Goal: Information Seeking & Learning: Learn about a topic

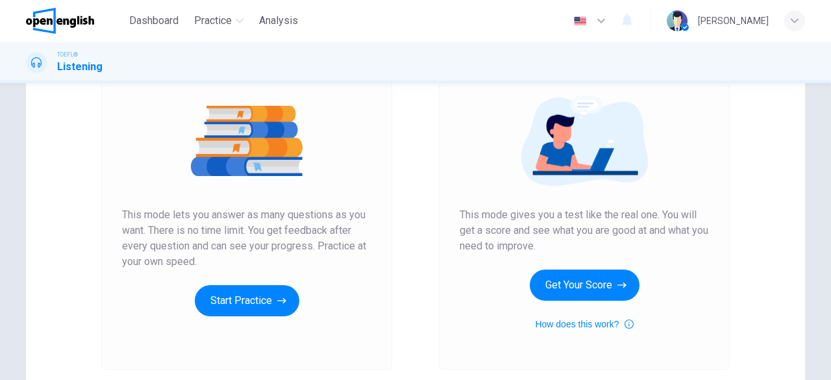
scroll to position [149, 0]
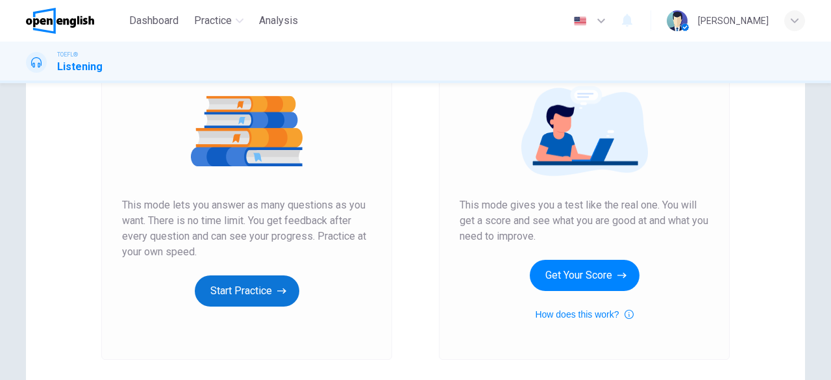
click at [255, 290] on button "Start Practice" at bounding box center [247, 290] width 105 height 31
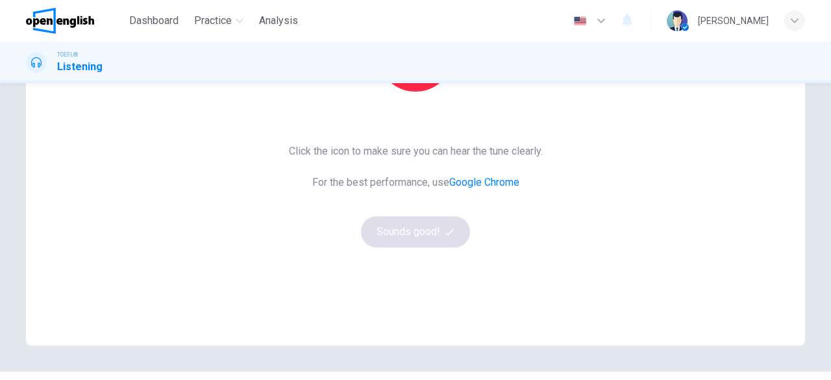
scroll to position [219, 0]
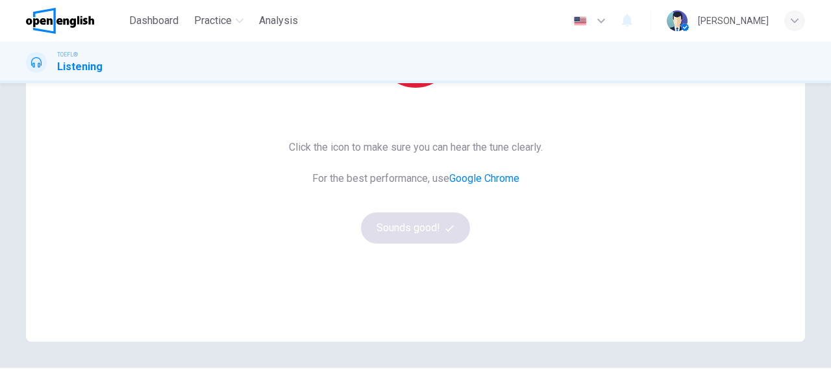
click at [410, 85] on button "button" at bounding box center [416, 49] width 78 height 78
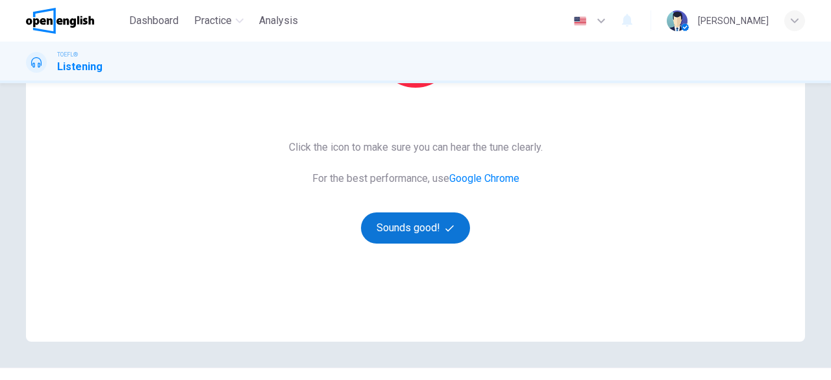
click at [412, 227] on button "Sounds good!" at bounding box center [415, 227] width 109 height 31
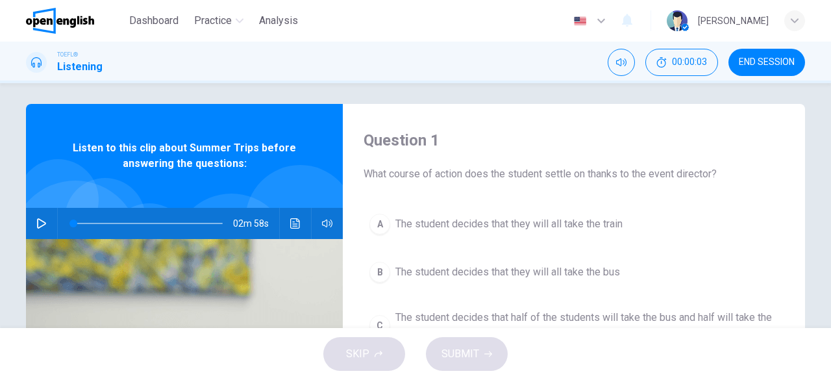
scroll to position [5, 0]
click at [31, 229] on button "button" at bounding box center [41, 223] width 21 height 31
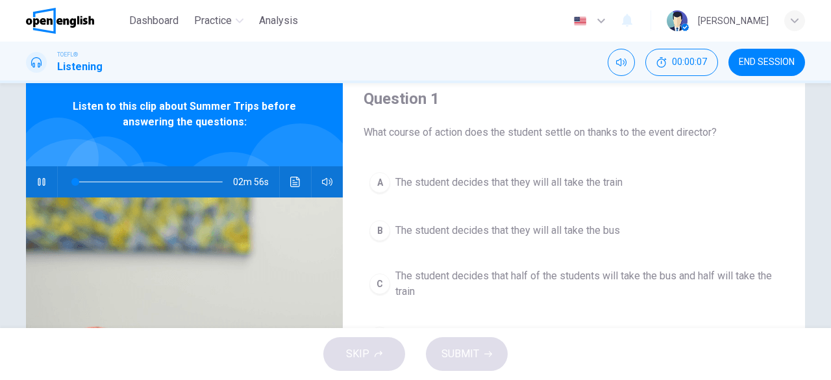
scroll to position [49, 0]
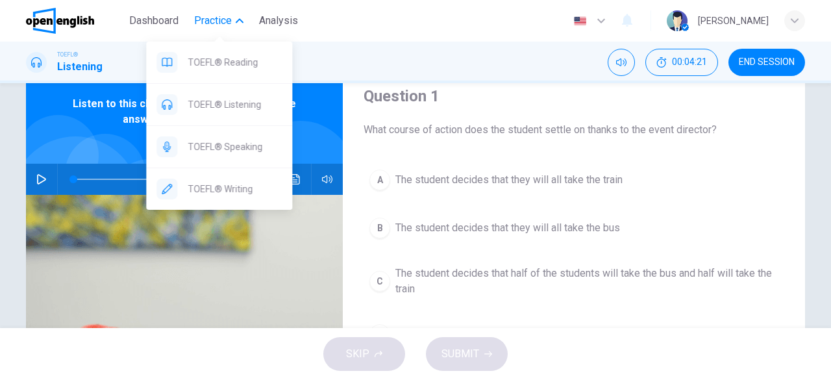
click at [208, 29] on button "Practice" at bounding box center [219, 20] width 60 height 23
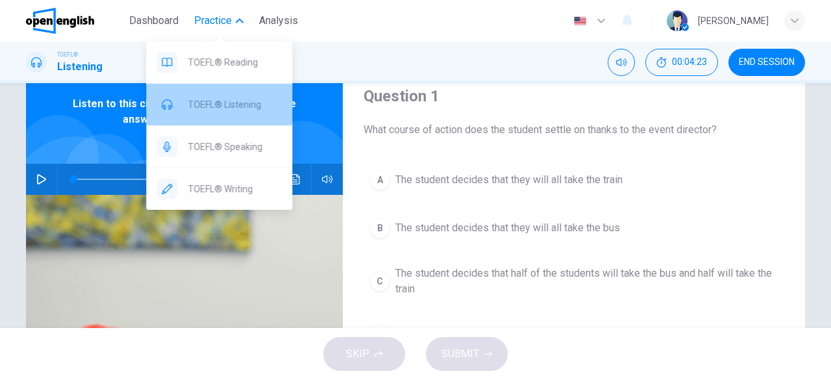
click at [218, 107] on span "TOEFL® Listening" at bounding box center [235, 105] width 94 height 16
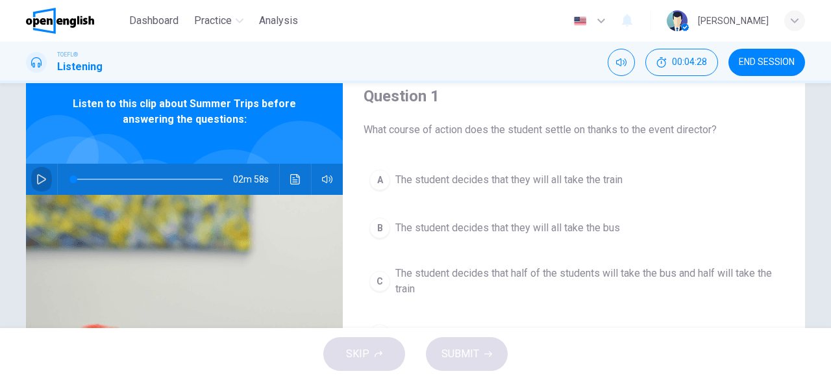
click at [36, 176] on icon "button" at bounding box center [41, 179] width 10 height 10
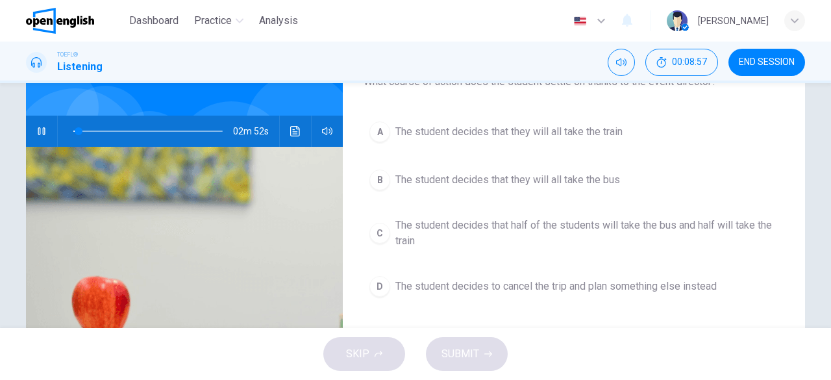
scroll to position [99, 0]
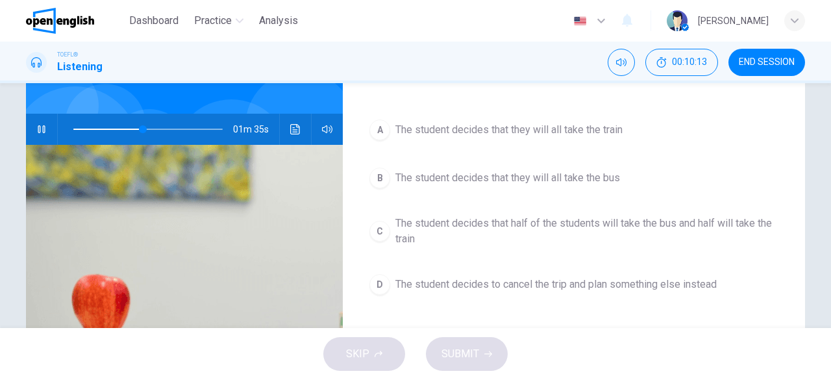
click at [381, 233] on div "C" at bounding box center [380, 231] width 21 height 21
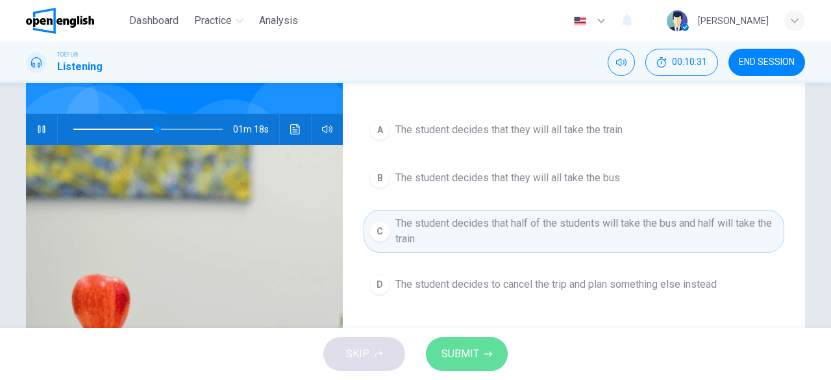
click at [479, 349] on button "SUBMIT" at bounding box center [467, 354] width 82 height 34
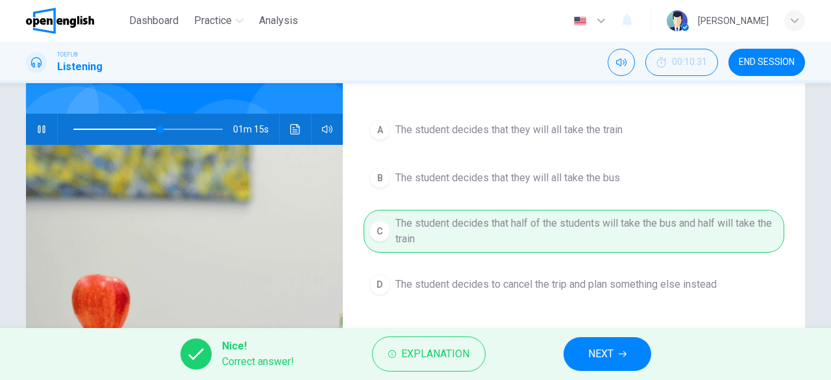
click at [608, 356] on span "NEXT" at bounding box center [600, 354] width 25 height 18
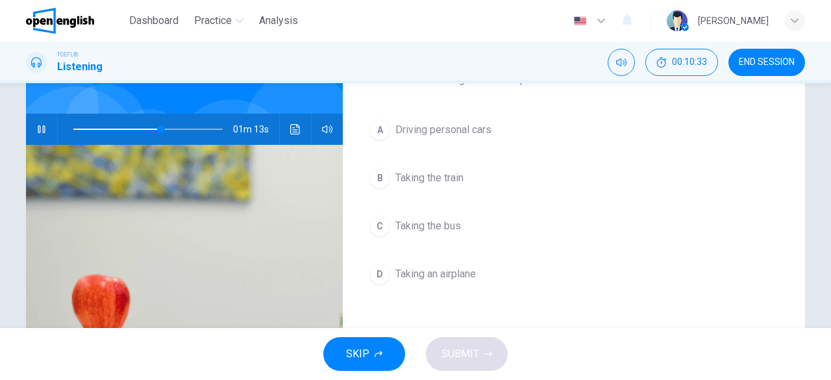
scroll to position [47, 0]
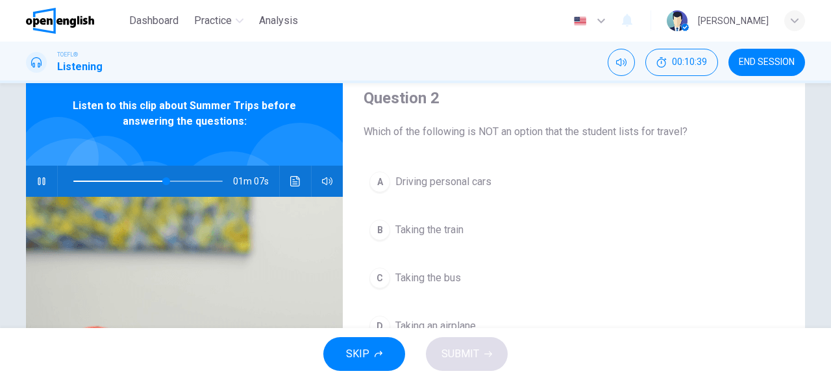
click at [461, 186] on span "Driving personal cars" at bounding box center [444, 182] width 96 height 16
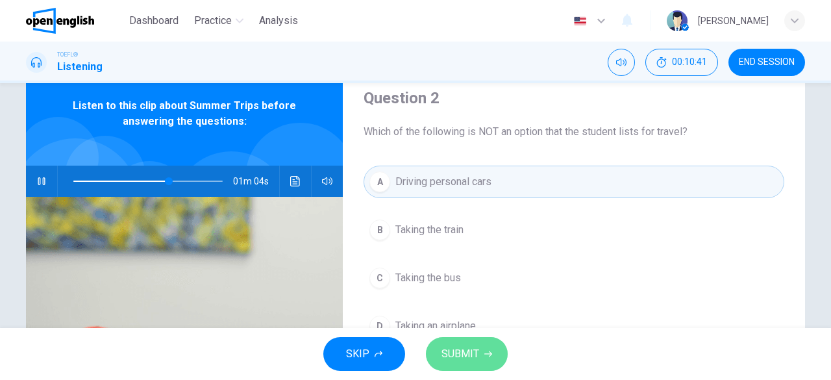
click at [469, 350] on span "SUBMIT" at bounding box center [461, 354] width 38 height 18
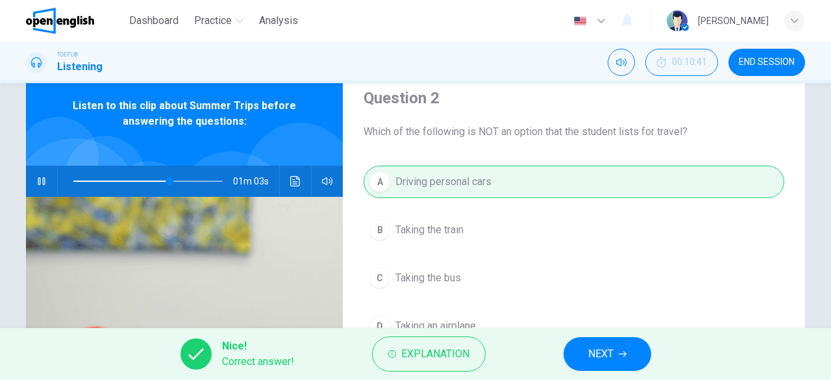
click at [624, 353] on icon "button" at bounding box center [623, 354] width 8 height 8
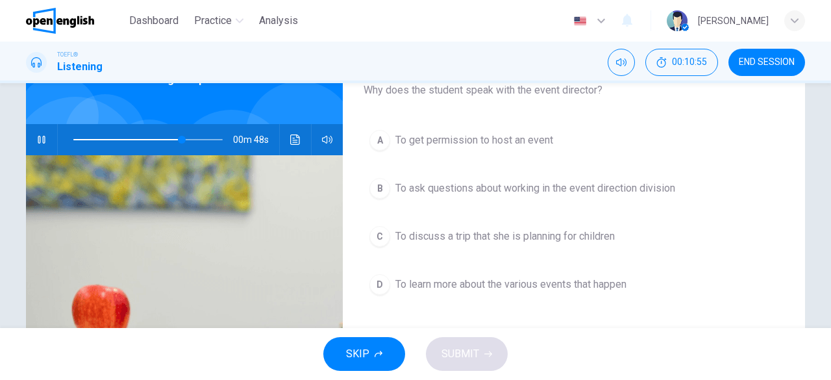
scroll to position [90, 0]
click at [525, 280] on span "To learn more about the various events that happen" at bounding box center [511, 284] width 231 height 16
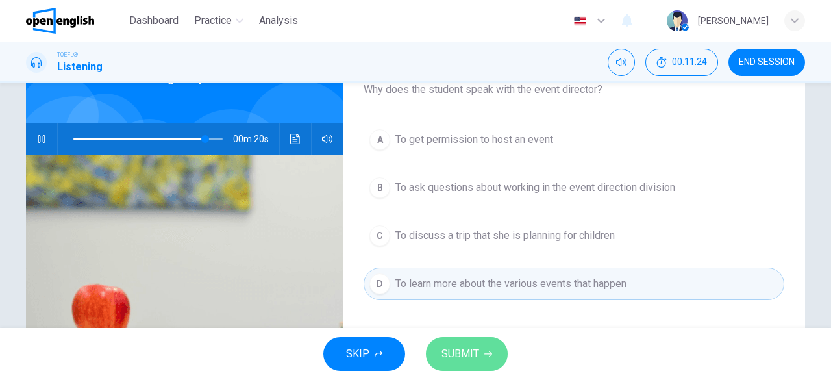
click at [467, 347] on span "SUBMIT" at bounding box center [461, 354] width 38 height 18
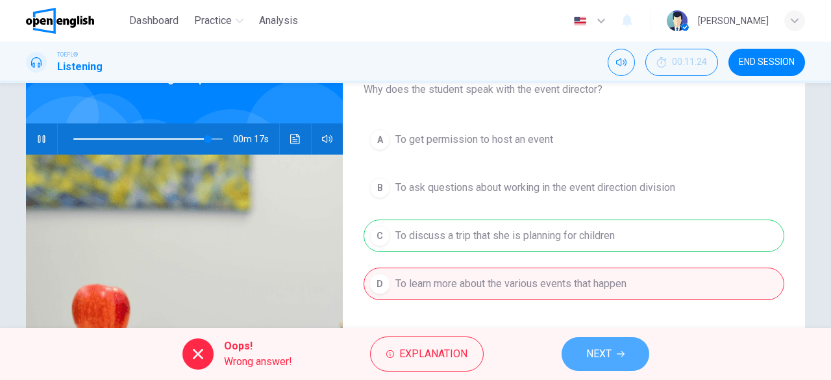
click at [582, 350] on button "NEXT" at bounding box center [606, 354] width 88 height 34
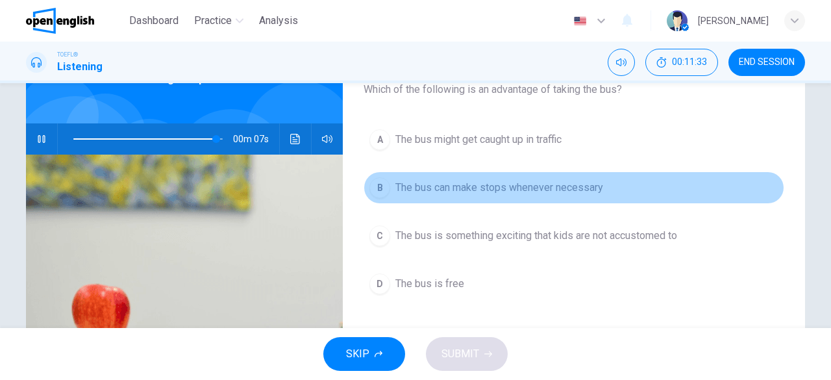
click at [501, 183] on span "The bus can make stops whenever necessary" at bounding box center [500, 188] width 208 height 16
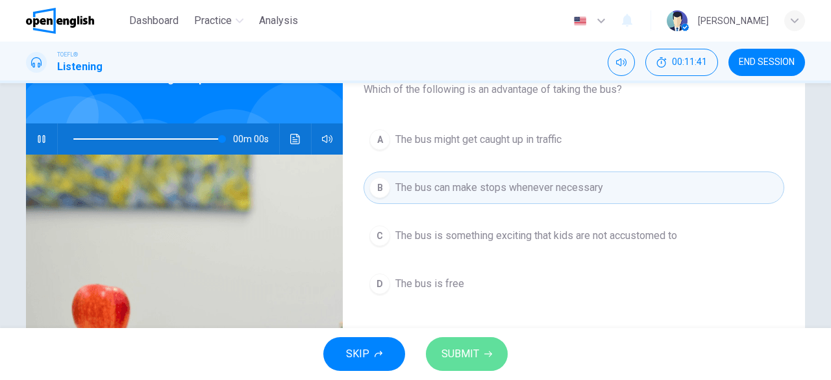
click at [486, 353] on icon "button" at bounding box center [489, 354] width 8 height 8
type input "*"
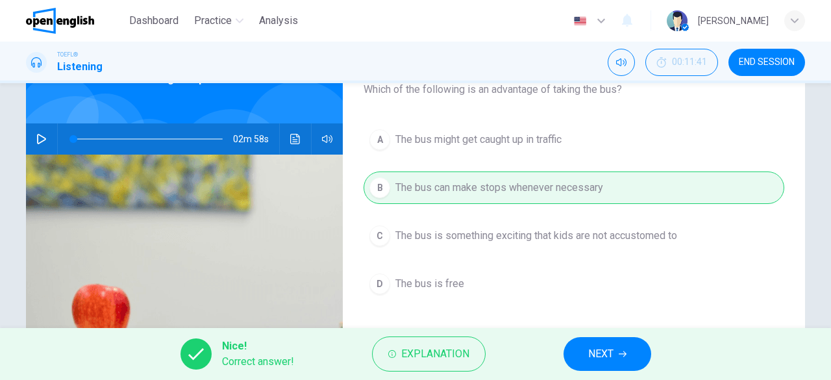
click at [611, 355] on span "NEXT" at bounding box center [600, 354] width 25 height 18
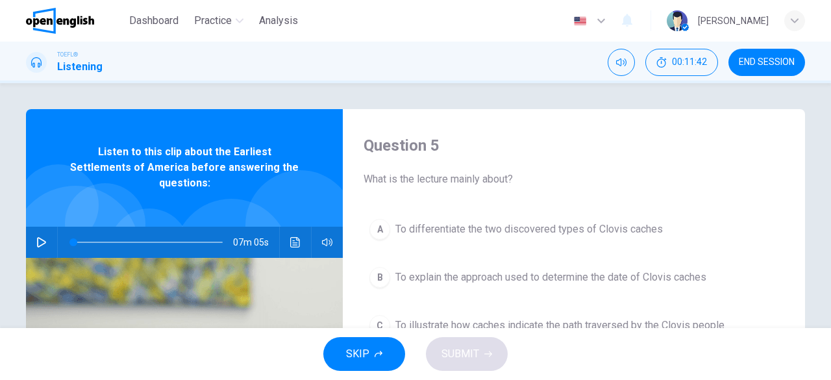
click at [42, 237] on icon "button" at bounding box center [41, 242] width 9 height 10
type input "*"
click at [763, 60] on span "END SESSION" at bounding box center [767, 62] width 56 height 10
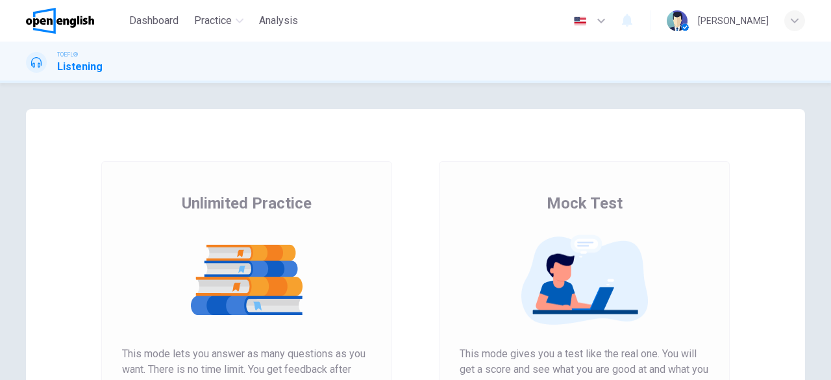
scroll to position [144, 0]
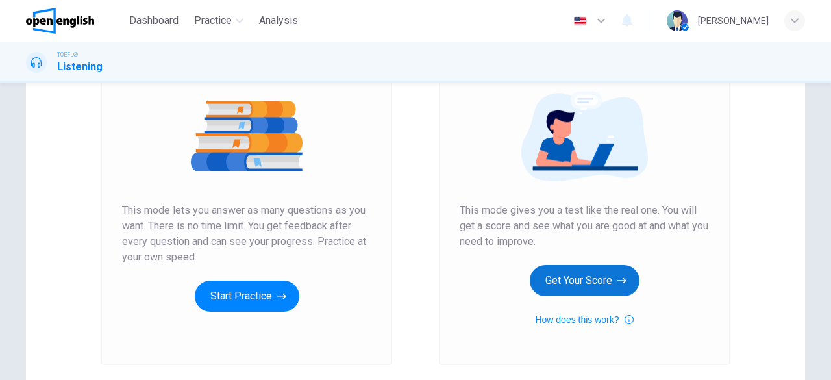
click at [565, 273] on button "Get Your Score" at bounding box center [585, 280] width 110 height 31
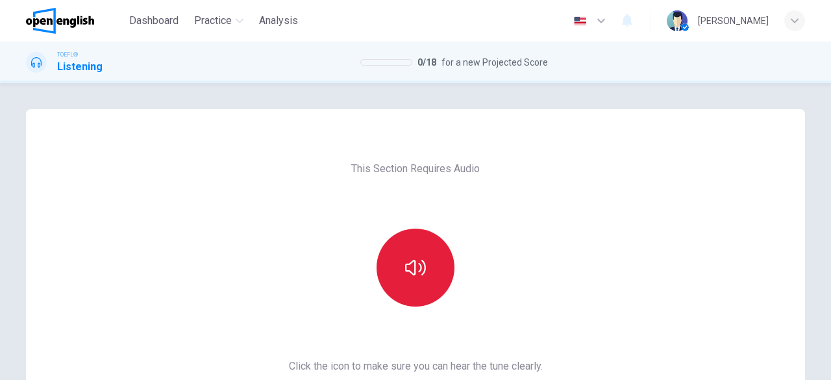
click at [412, 277] on icon "button" at bounding box center [415, 267] width 21 height 21
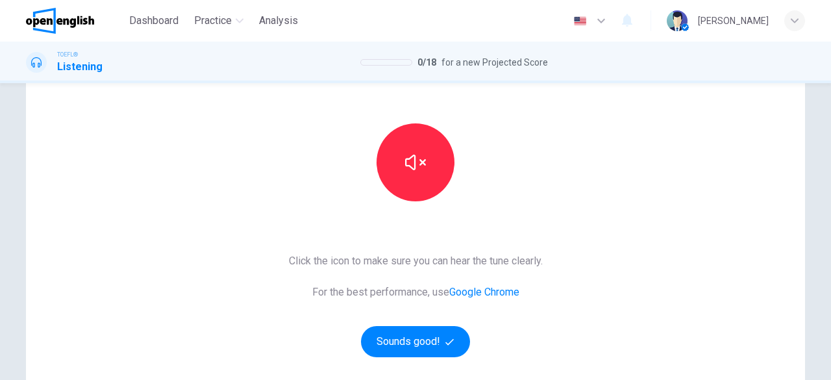
scroll to position [144, 0]
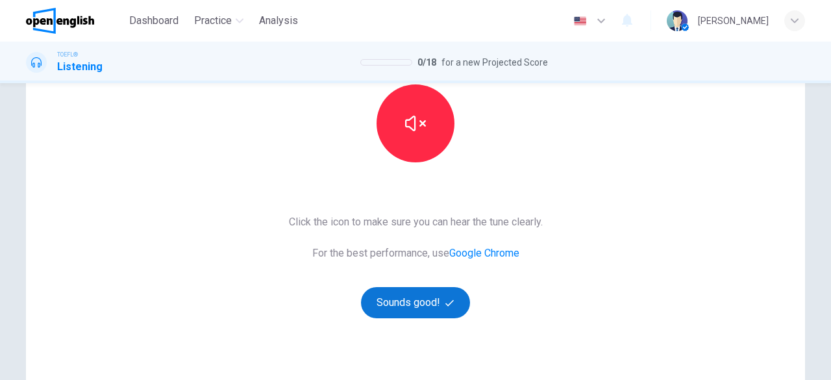
click at [436, 296] on button "Sounds good!" at bounding box center [415, 302] width 109 height 31
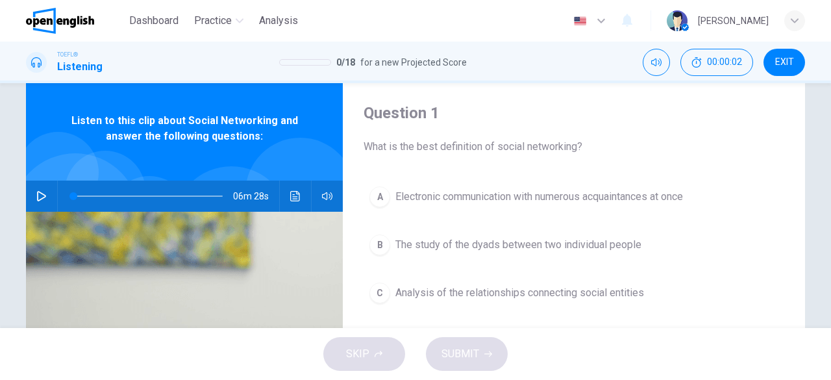
scroll to position [13, 0]
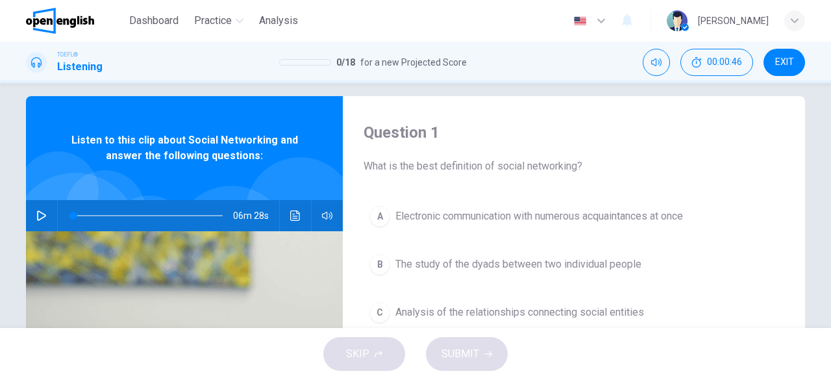
click at [37, 211] on icon "button" at bounding box center [41, 215] width 9 height 10
click at [77, 218] on span at bounding box center [147, 216] width 149 height 18
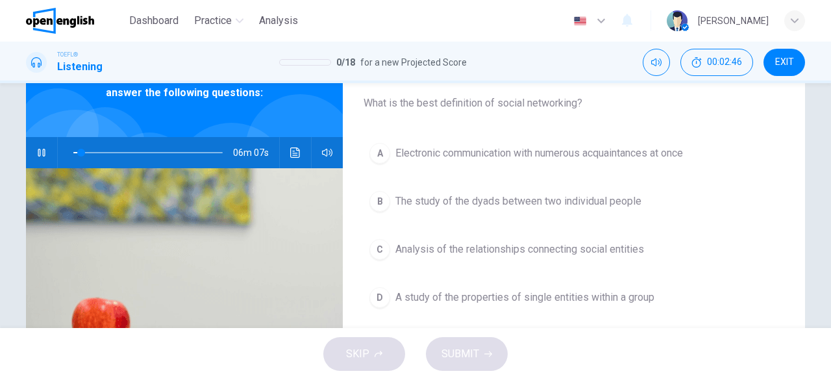
scroll to position [79, 0]
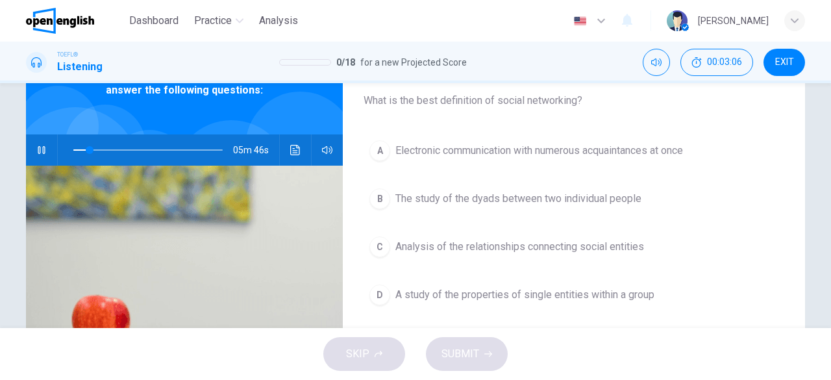
click at [575, 247] on span "Analysis of the relationships connecting social entities" at bounding box center [520, 247] width 249 height 16
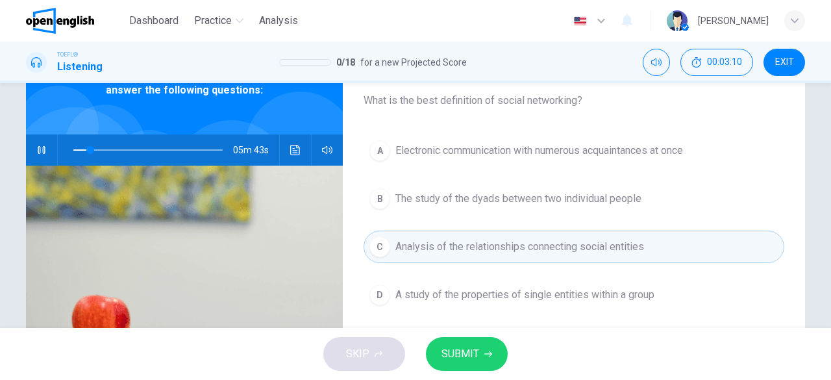
click at [477, 349] on span "SUBMIT" at bounding box center [461, 354] width 38 height 18
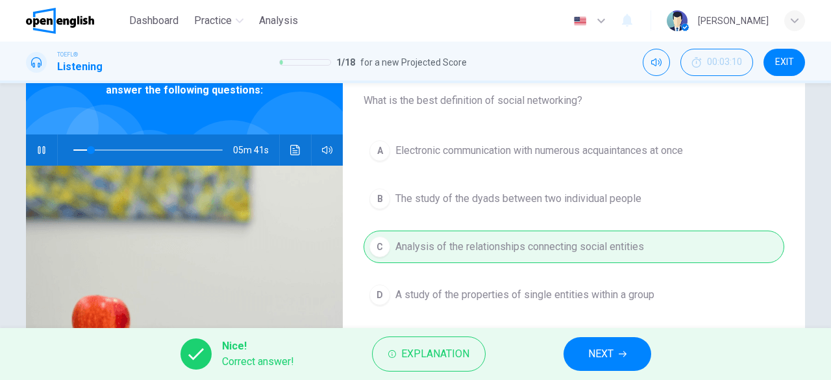
click at [592, 358] on span "NEXT" at bounding box center [600, 354] width 25 height 18
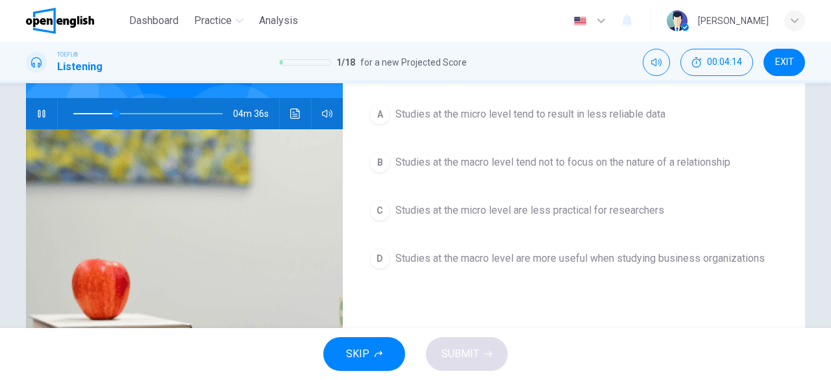
scroll to position [116, 0]
click at [502, 171] on button "B Studies at the macro level tend not to focus on the nature of a relationship" at bounding box center [574, 161] width 421 height 32
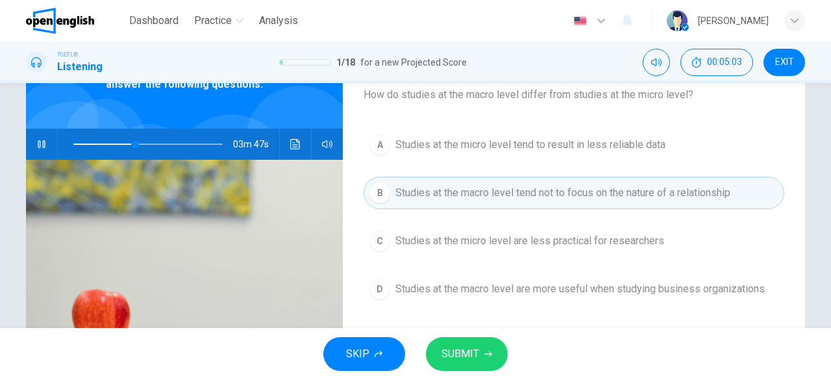
scroll to position [79, 0]
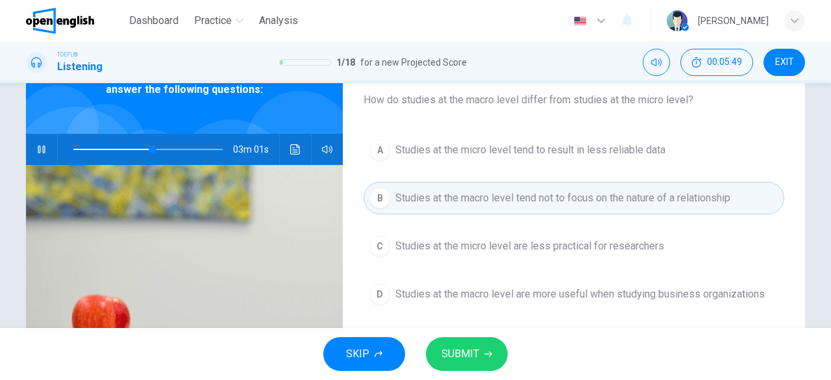
click at [485, 354] on icon "button" at bounding box center [489, 354] width 8 height 6
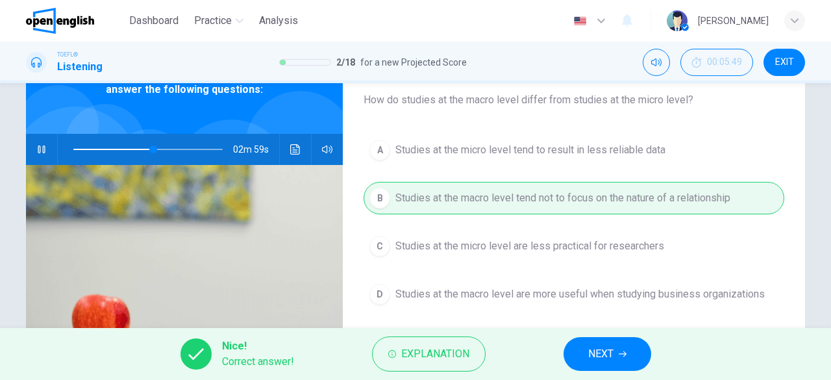
click at [611, 358] on span "NEXT" at bounding box center [600, 354] width 25 height 18
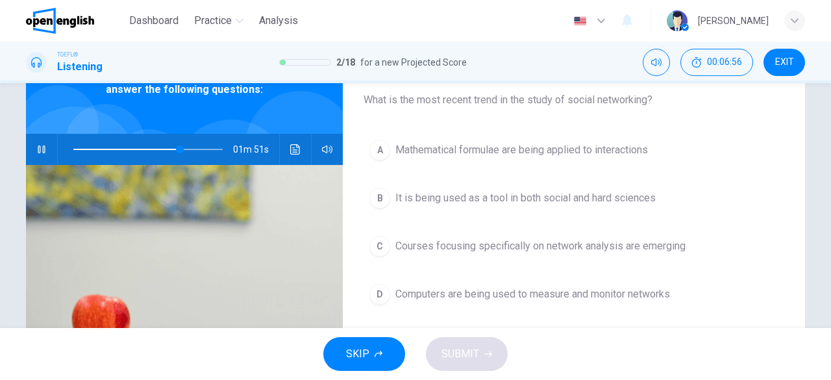
click at [595, 287] on span "Computers are being used to measure and monitor networks" at bounding box center [533, 294] width 275 height 16
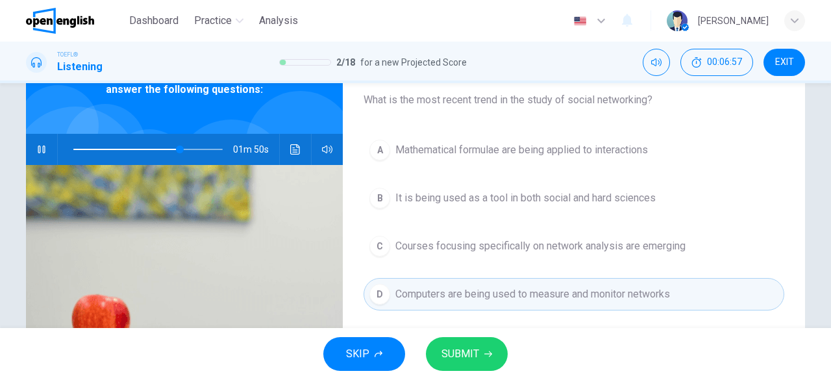
click at [470, 355] on span "SUBMIT" at bounding box center [461, 354] width 38 height 18
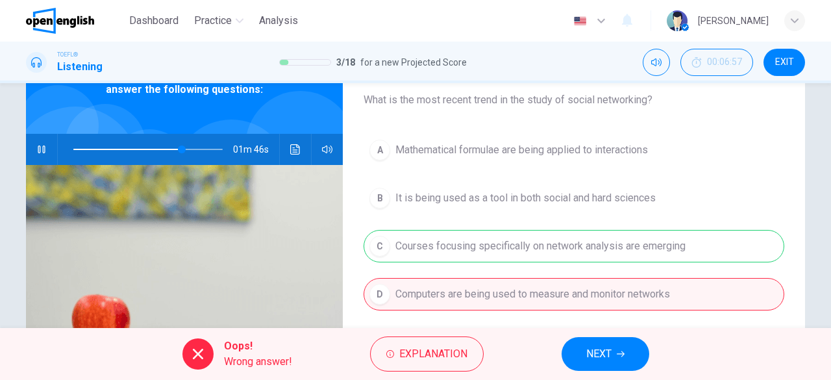
click at [634, 359] on button "NEXT" at bounding box center [606, 354] width 88 height 34
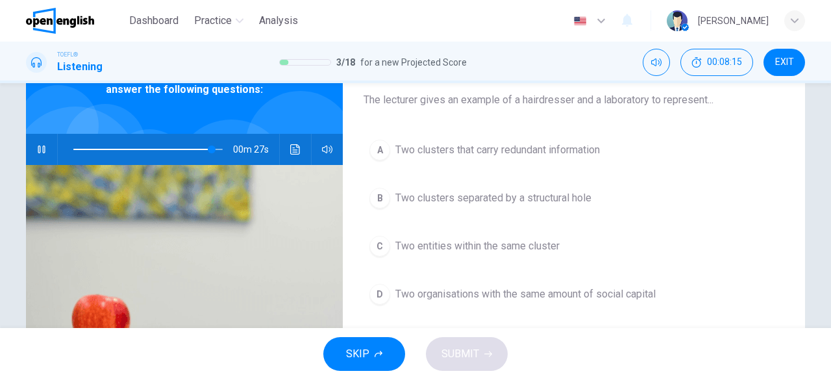
click at [38, 151] on icon "button" at bounding box center [41, 149] width 7 height 8
click at [47, 149] on button "button" at bounding box center [41, 149] width 21 height 31
click at [75, 145] on span at bounding box center [147, 149] width 149 height 18
click at [461, 120] on div "Question 4 The lecturer gives an example of a hairdresser and a laboratory to r…" at bounding box center [574, 255] width 462 height 451
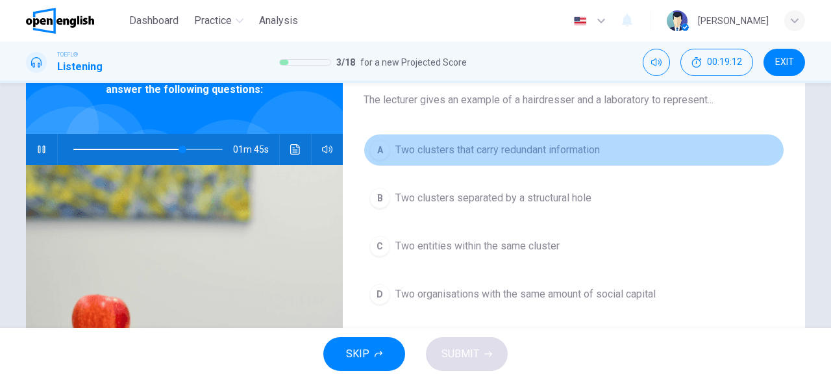
click at [465, 152] on span "Two clusters that carry redundant information" at bounding box center [498, 150] width 205 height 16
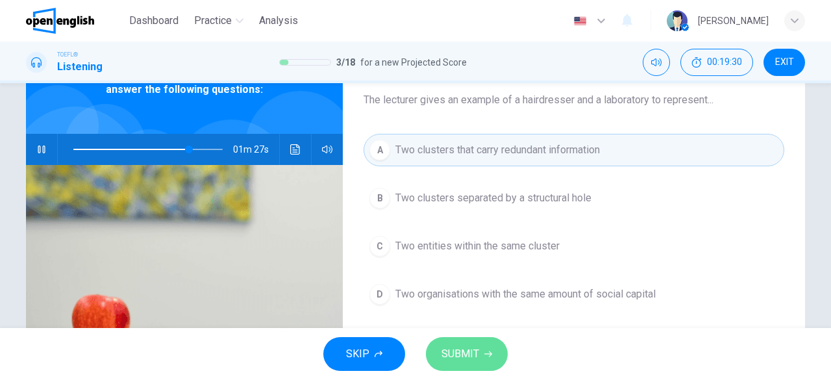
click at [462, 347] on span "SUBMIT" at bounding box center [461, 354] width 38 height 18
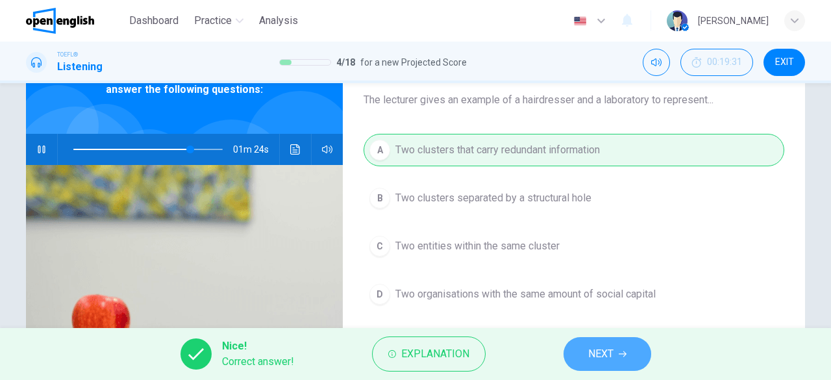
click at [577, 357] on button "NEXT" at bounding box center [608, 354] width 88 height 34
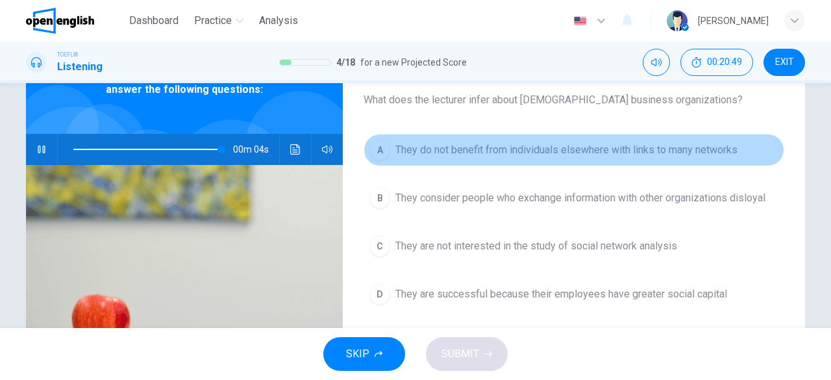
click at [553, 153] on span "They do not benefit from individuals elsewhere with links to many networks" at bounding box center [567, 150] width 342 height 16
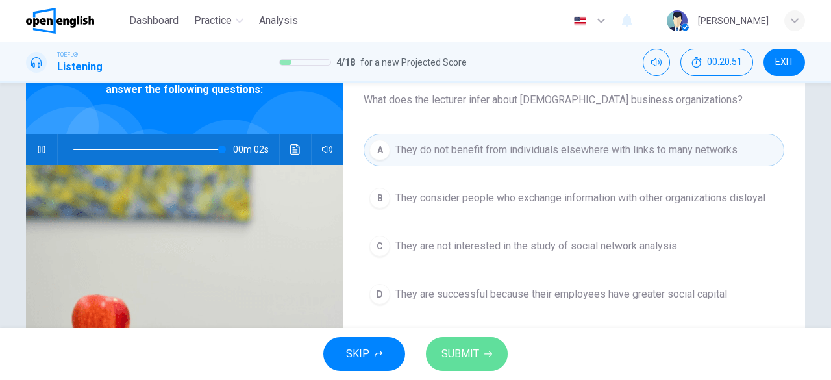
click at [465, 359] on span "SUBMIT" at bounding box center [461, 354] width 38 height 18
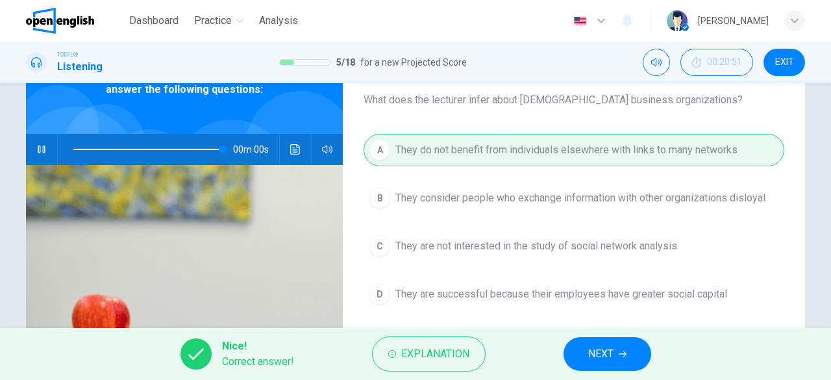
click at [606, 349] on span "NEXT" at bounding box center [600, 354] width 25 height 18
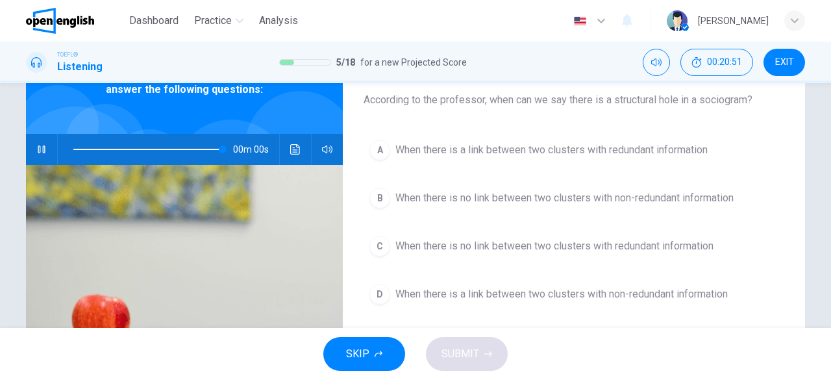
type input "*"
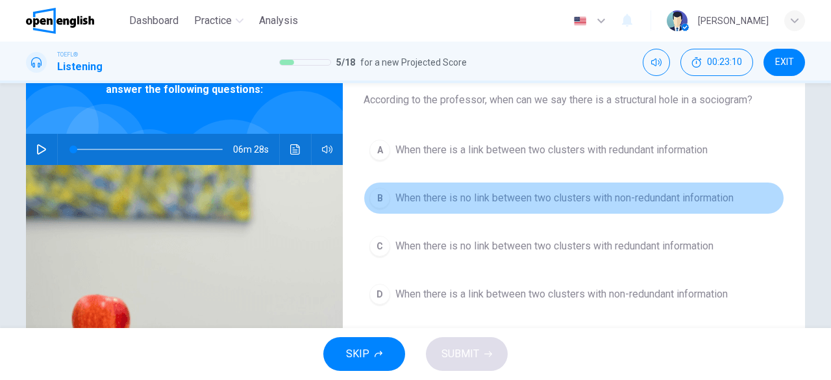
click at [483, 195] on span "When there is no link between two clusters with non-redundant information" at bounding box center [565, 198] width 338 height 16
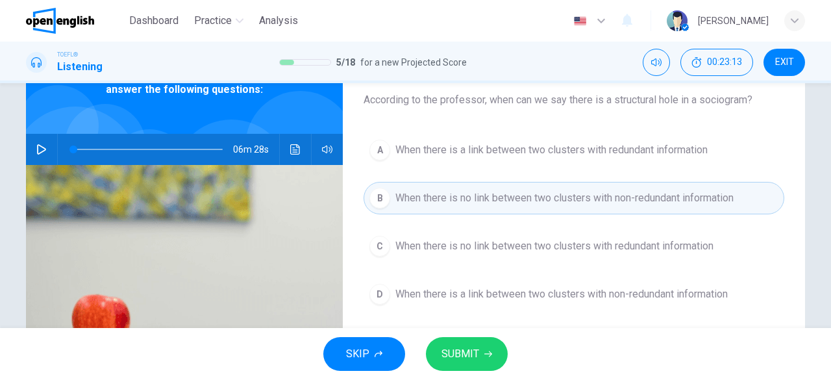
click at [478, 353] on span "SUBMIT" at bounding box center [461, 354] width 38 height 18
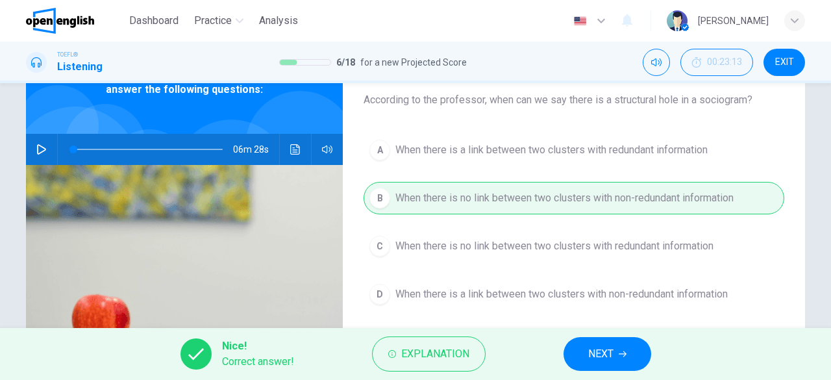
click at [603, 353] on span "NEXT" at bounding box center [600, 354] width 25 height 18
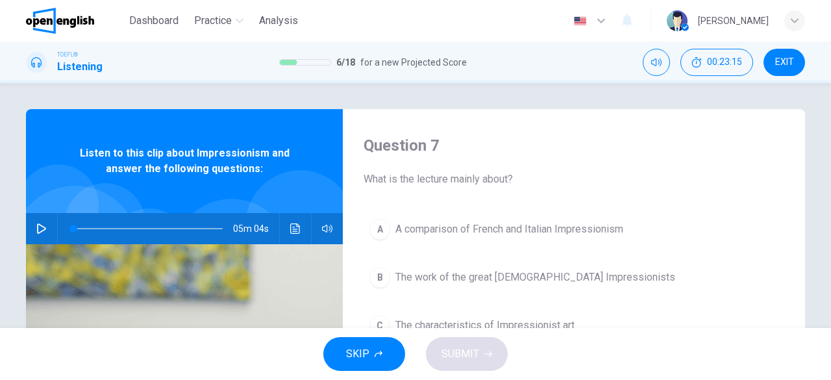
click at [40, 225] on icon "button" at bounding box center [41, 228] width 10 height 10
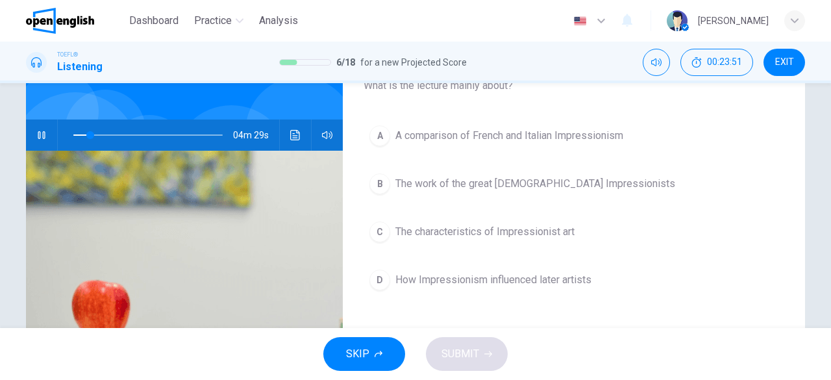
scroll to position [95, 0]
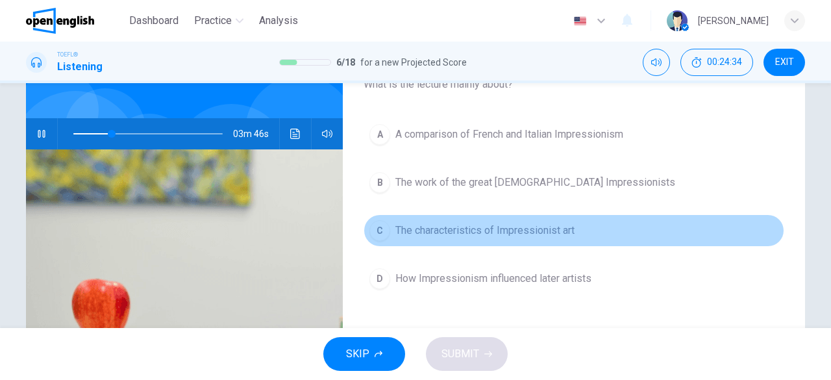
click at [497, 228] on span "The characteristics of Impressionist art" at bounding box center [485, 231] width 179 height 16
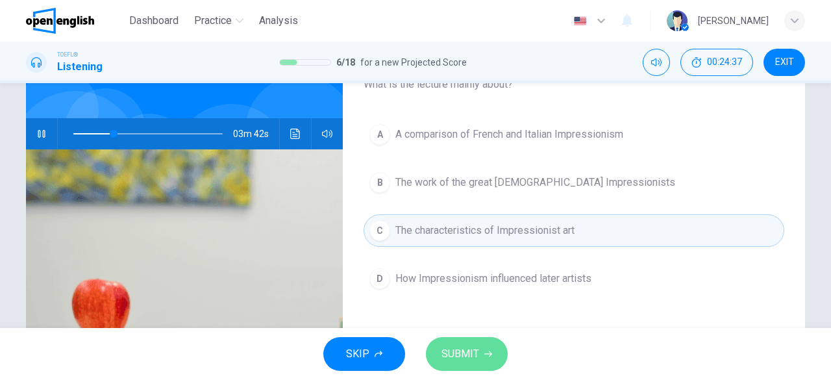
click at [485, 357] on icon "button" at bounding box center [489, 354] width 8 height 8
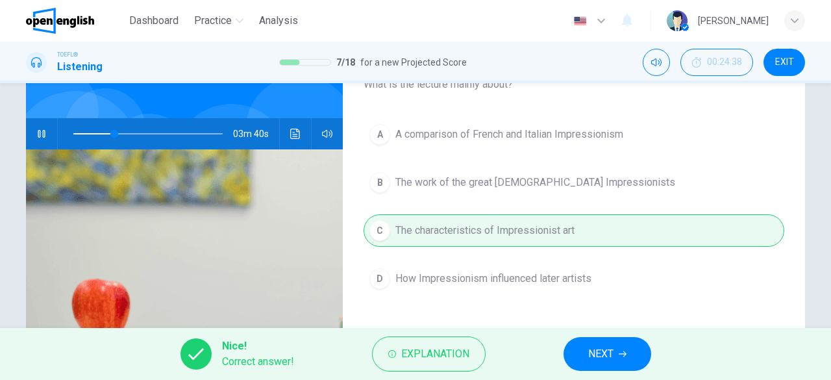
click at [601, 357] on span "NEXT" at bounding box center [600, 354] width 25 height 18
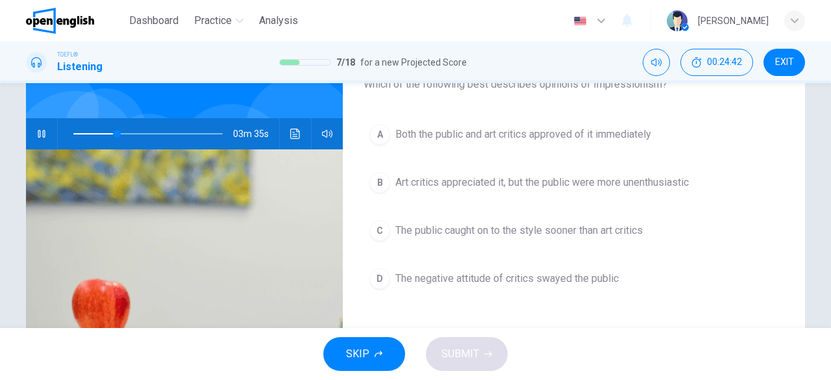
scroll to position [74, 0]
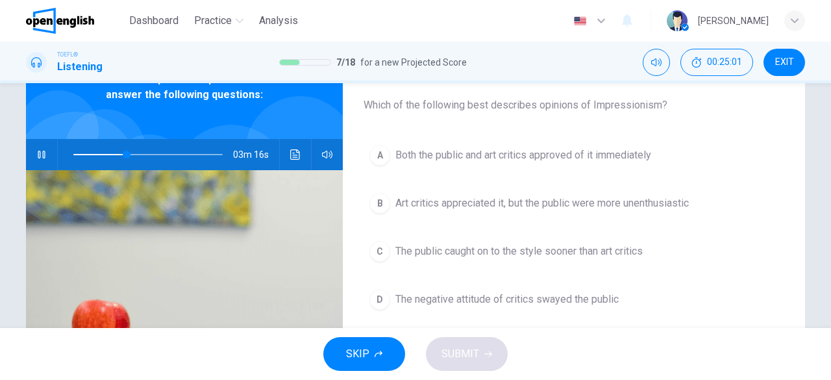
click at [555, 294] on span "The negative attitude of critics swayed the public" at bounding box center [507, 300] width 223 height 16
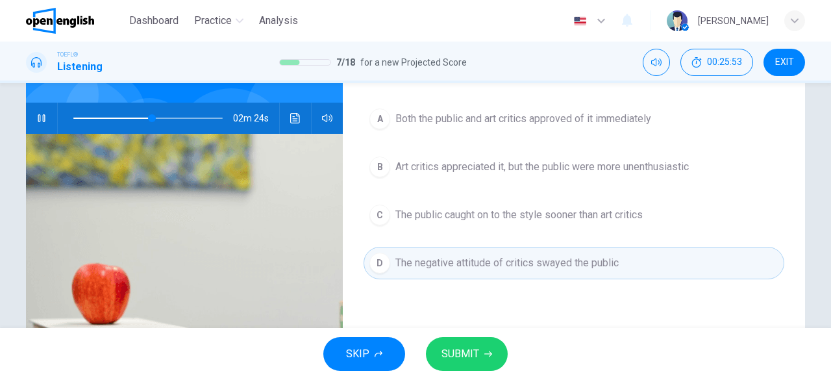
scroll to position [89, 0]
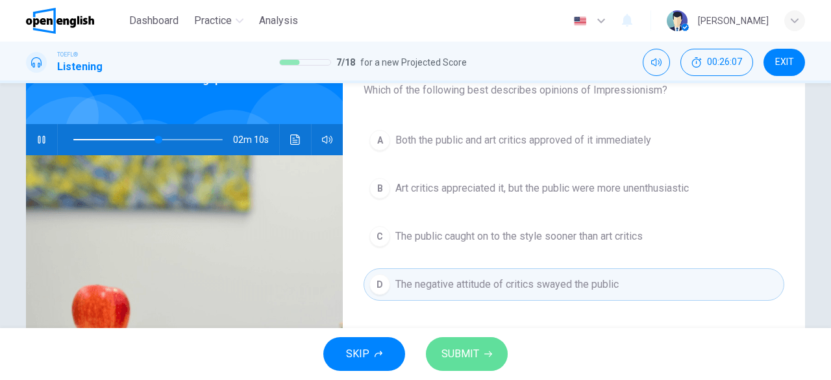
click at [467, 348] on span "SUBMIT" at bounding box center [461, 354] width 38 height 18
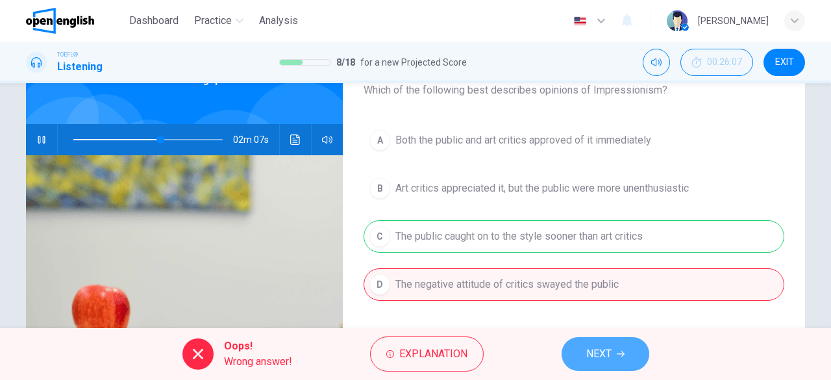
click at [622, 359] on button "NEXT" at bounding box center [606, 354] width 88 height 34
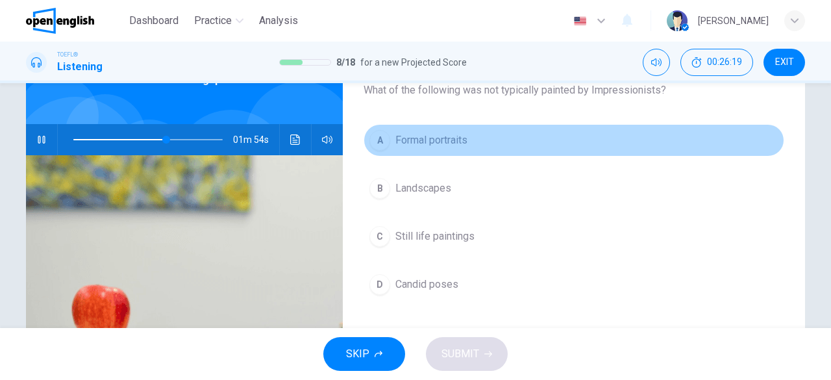
click at [439, 139] on span "Formal portraits" at bounding box center [432, 140] width 72 height 16
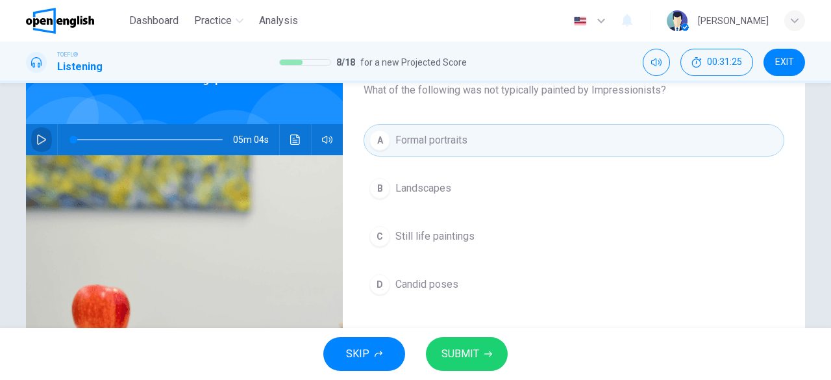
click at [31, 138] on button "button" at bounding box center [41, 139] width 21 height 31
click at [37, 134] on icon "button" at bounding box center [41, 139] width 10 height 10
click at [36, 139] on icon "button" at bounding box center [41, 139] width 10 height 10
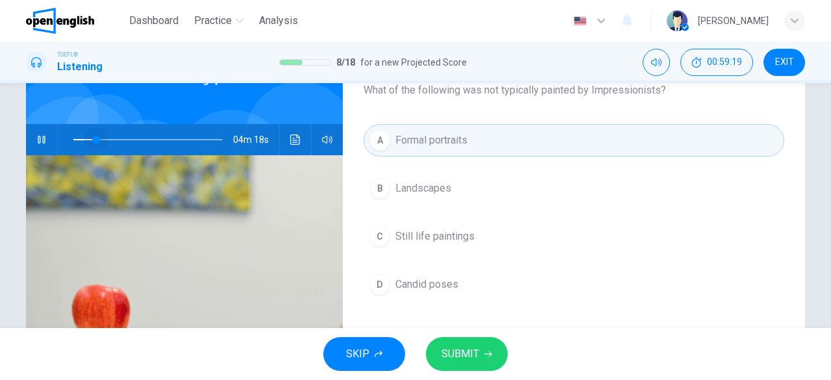
click at [92, 138] on span at bounding box center [147, 140] width 149 height 18
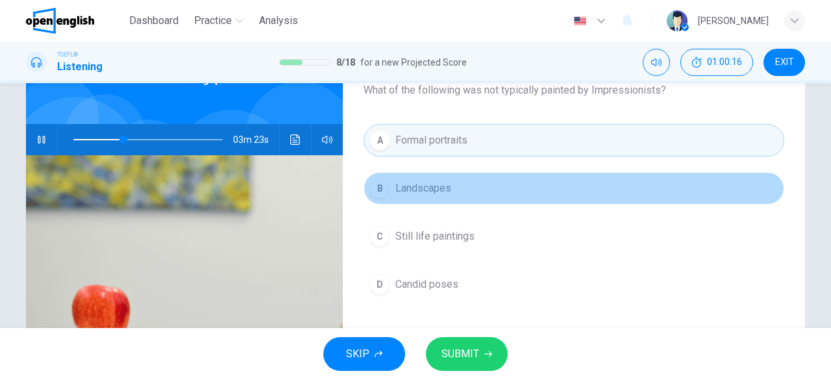
click at [396, 192] on span "Landscapes" at bounding box center [424, 189] width 56 height 16
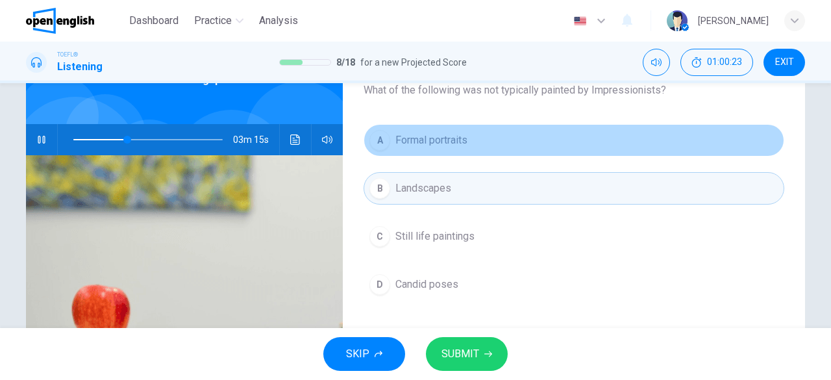
click at [433, 132] on span "Formal portraits" at bounding box center [432, 140] width 72 height 16
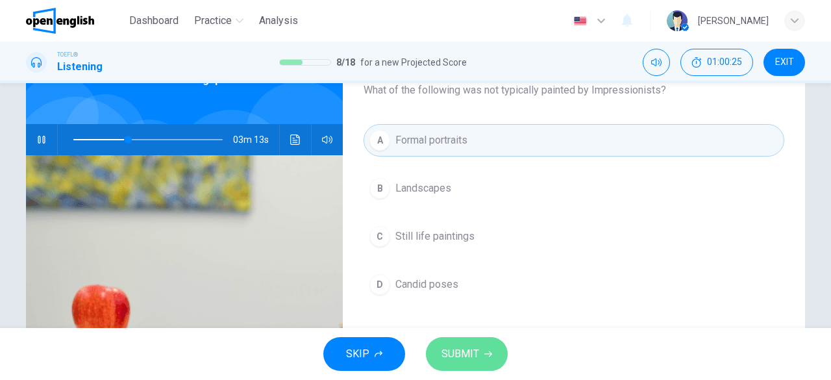
click at [448, 348] on span "SUBMIT" at bounding box center [461, 354] width 38 height 18
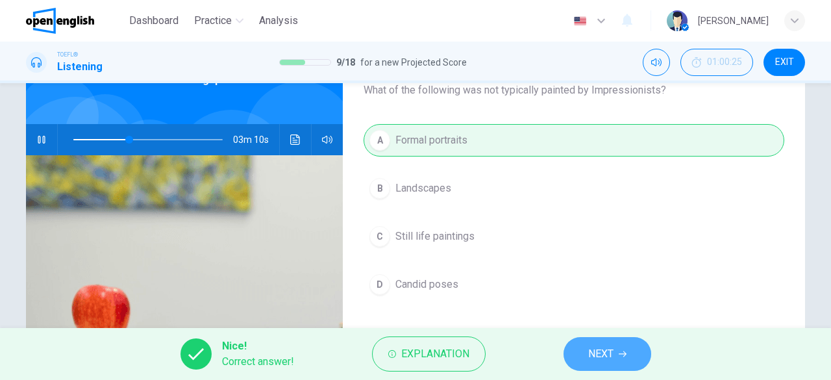
click at [583, 350] on button "NEXT" at bounding box center [608, 354] width 88 height 34
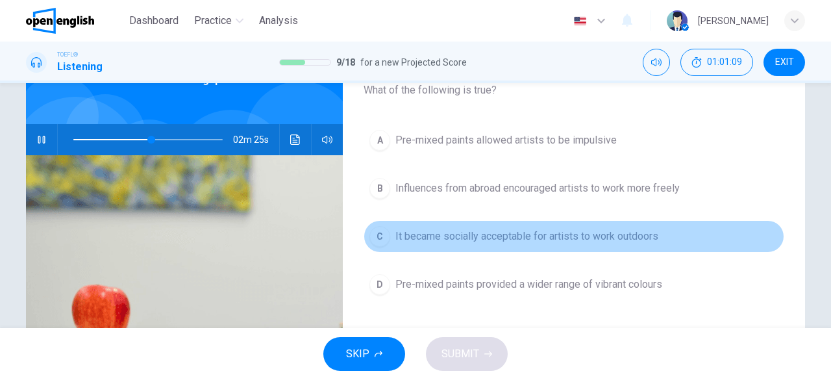
click at [644, 241] on span "It became socially acceptable for artists to work outdoors" at bounding box center [527, 237] width 263 height 16
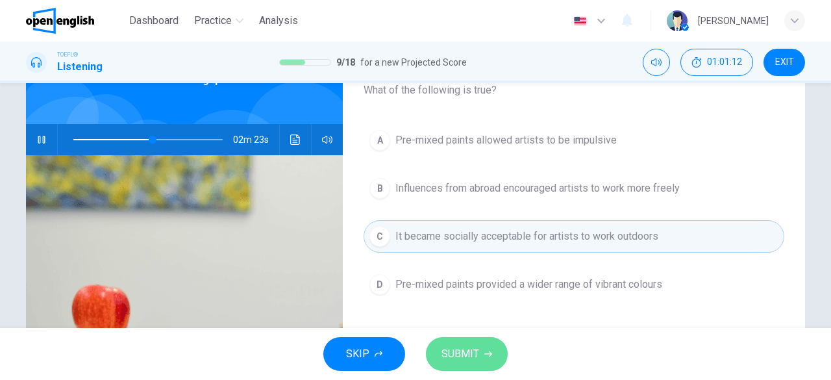
click at [479, 354] on button "SUBMIT" at bounding box center [467, 354] width 82 height 34
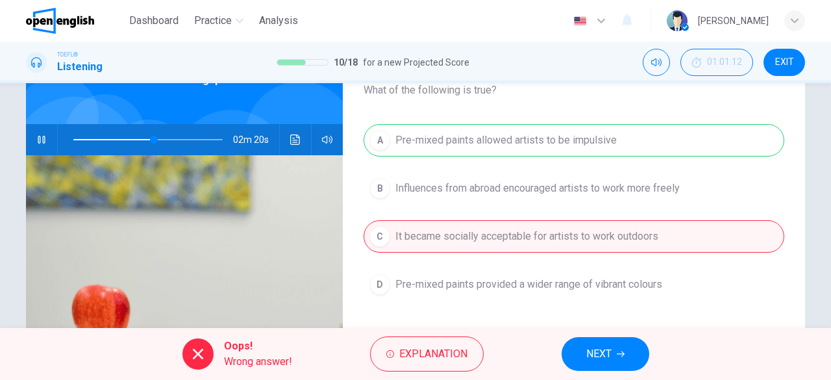
type input "**"
click at [602, 353] on span "NEXT" at bounding box center [598, 354] width 25 height 18
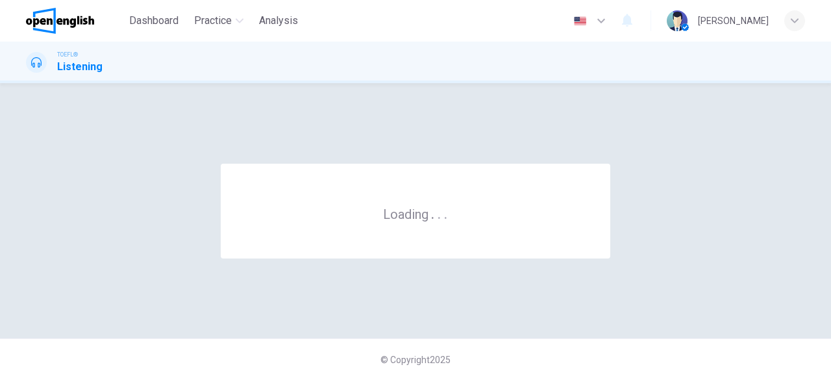
scroll to position [0, 0]
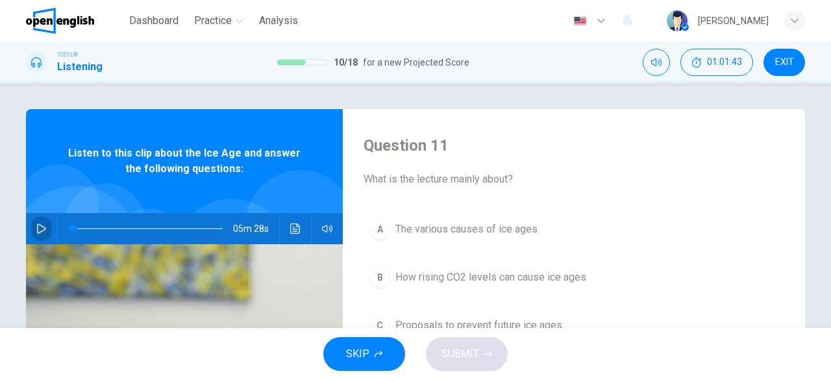
click at [37, 231] on icon "button" at bounding box center [41, 228] width 9 height 10
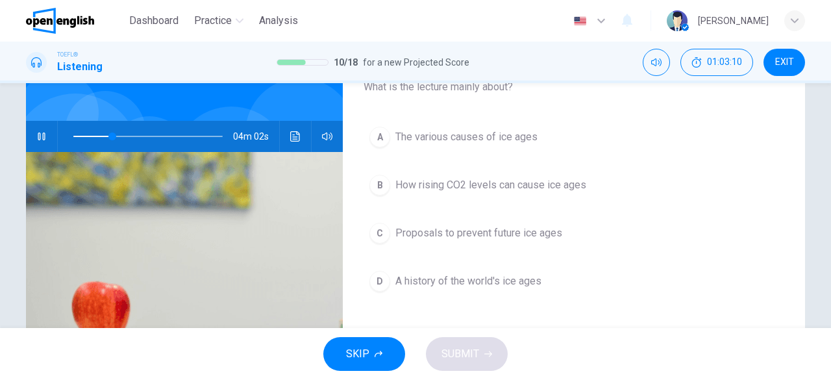
scroll to position [95, 0]
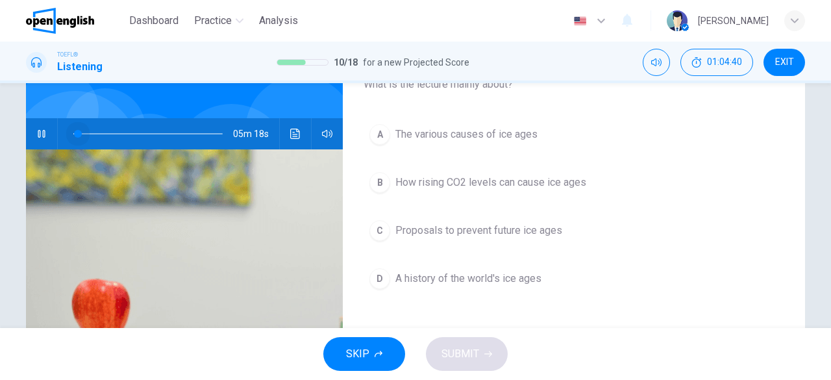
click at [75, 133] on span at bounding box center [147, 134] width 149 height 18
click at [36, 133] on icon "button" at bounding box center [41, 134] width 10 height 10
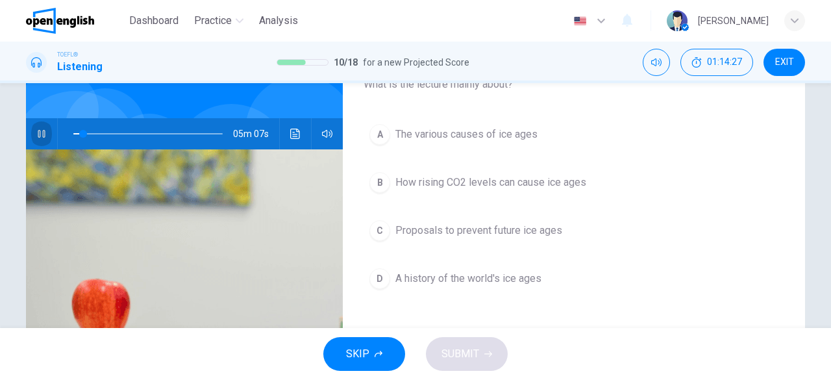
click at [36, 133] on icon "button" at bounding box center [41, 134] width 10 height 10
type input "*"
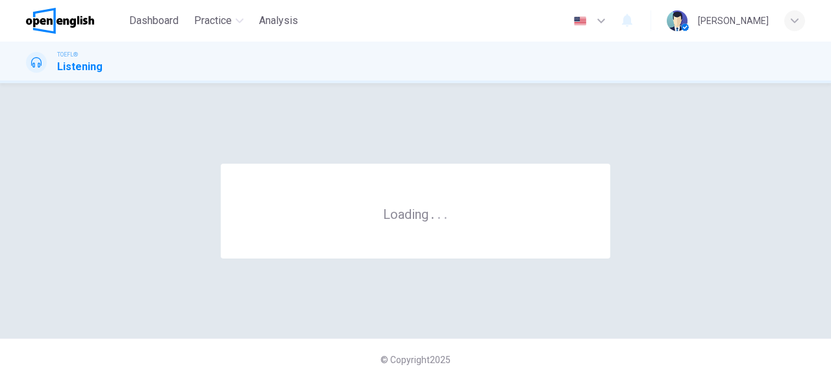
scroll to position [0, 0]
